Goal: Information Seeking & Learning: Learn about a topic

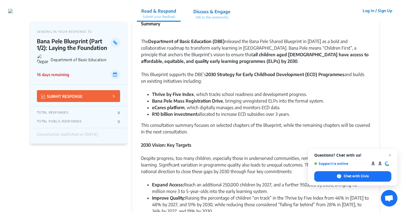
scroll to position [43, 0]
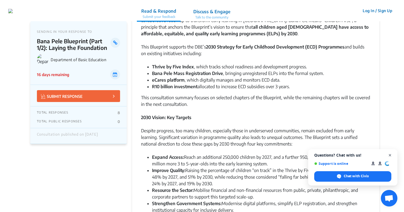
click at [390, 154] on span "Close chat" at bounding box center [389, 155] width 7 height 7
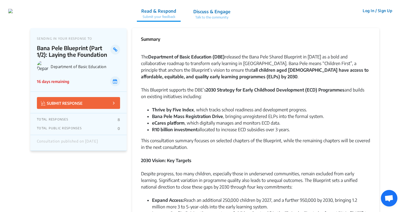
scroll to position [0, 0]
click at [230, 17] on p "Talk to the community" at bounding box center [211, 17] width 37 height 5
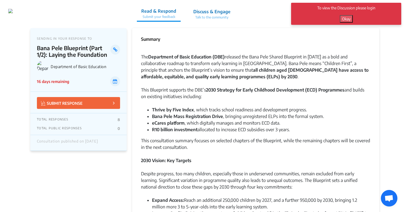
click at [344, 22] on button "Okay" at bounding box center [346, 18] width 13 height 7
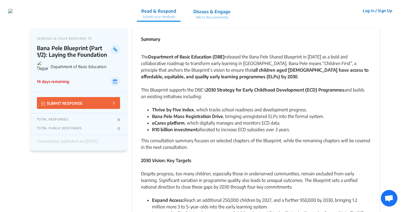
click at [230, 12] on p "Discuss & Engage" at bounding box center [211, 11] width 37 height 7
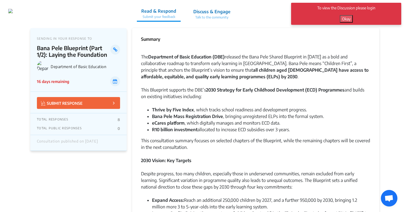
click at [347, 19] on button "Okay" at bounding box center [346, 18] width 13 height 7
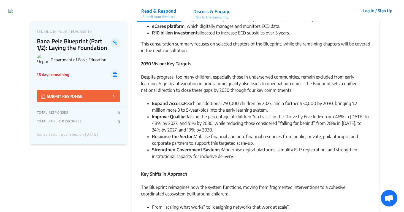
scroll to position [99, 0]
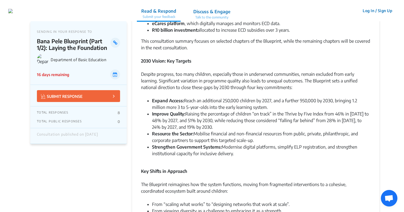
drag, startPoint x: 196, startPoint y: 134, endPoint x: 261, endPoint y: 154, distance: 68.0
click at [261, 154] on ul "Expand Access: Reach an additional 250,000 children by 2027, and a further 950,…" at bounding box center [255, 126] width 229 height 59
click at [261, 154] on li "Strengthen Government Systems: Modernise digital platforms, simplify ELP regist…" at bounding box center [261, 149] width 218 height 13
drag, startPoint x: 237, startPoint y: 155, endPoint x: 144, endPoint y: 133, distance: 95.4
click at [144, 133] on ul "Expand Access: Reach an additional 250,000 children by 2027, and a further 950,…" at bounding box center [255, 126] width 229 height 59
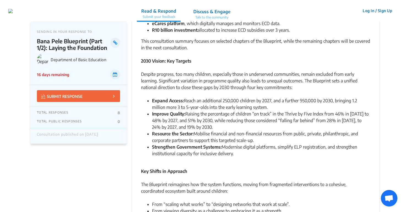
click at [162, 143] on li "Resource the Sector: Mobilise financial and non-financial resources from public…" at bounding box center [261, 136] width 218 height 13
drag, startPoint x: 152, startPoint y: 133, endPoint x: 239, endPoint y: 153, distance: 89.2
click at [239, 153] on ul "Expand Access: Reach an additional 250,000 children by 2027, and a further 950,…" at bounding box center [255, 126] width 229 height 59
click at [239, 153] on li "Strengthen Government Systems: Modernise digital platforms, simplify ELP regist…" at bounding box center [261, 149] width 218 height 13
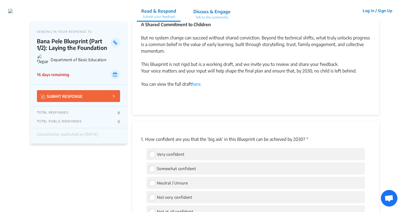
scroll to position [627, 0]
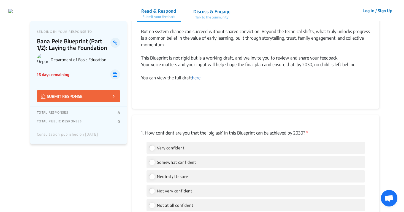
click at [197, 78] on link "here." at bounding box center [197, 78] width 10 height 6
